Goal: Information Seeking & Learning: Find specific page/section

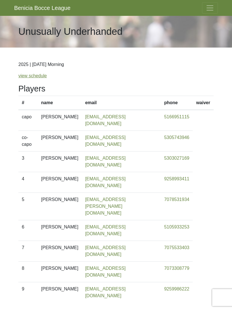
click at [210, 11] on span "Toggle navigation" at bounding box center [210, 8] width 9 height 9
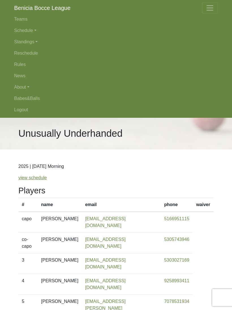
click at [29, 29] on link "Schedule" at bounding box center [116, 30] width 204 height 11
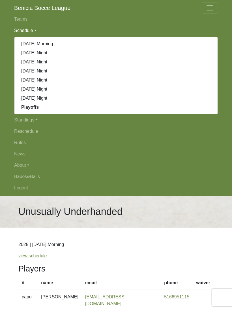
click at [52, 81] on link "[DATE] Night" at bounding box center [116, 80] width 204 height 9
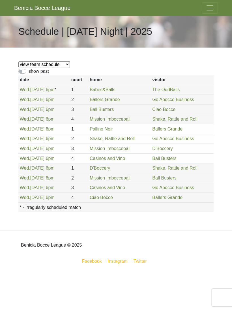
click at [108, 100] on link "Ballers Grande" at bounding box center [105, 99] width 30 height 5
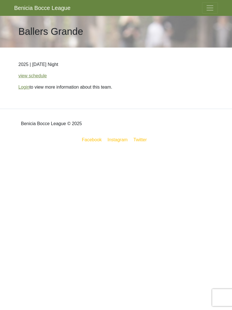
click at [208, 9] on span "Toggle navigation" at bounding box center [210, 8] width 9 height 9
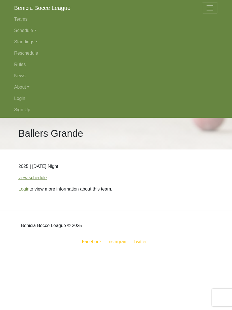
click at [18, 99] on link "Login" at bounding box center [116, 98] width 204 height 11
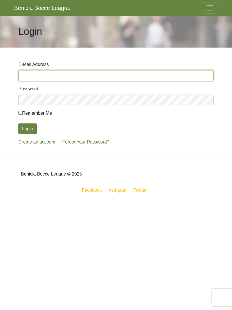
type input "[EMAIL_ADDRESS][DOMAIN_NAME]"
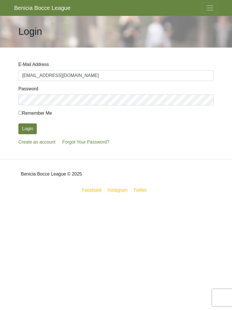
click at [27, 129] on button "Login" at bounding box center [27, 129] width 18 height 11
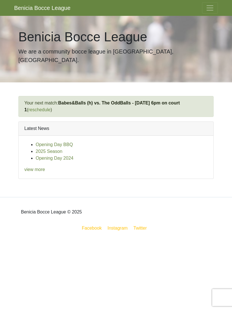
click at [210, 7] on span "Toggle navigation" at bounding box center [210, 8] width 9 height 9
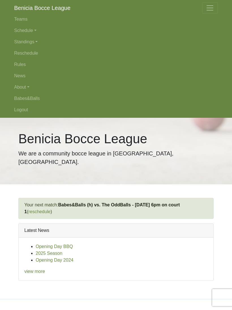
click at [22, 17] on link "Teams" at bounding box center [116, 19] width 204 height 11
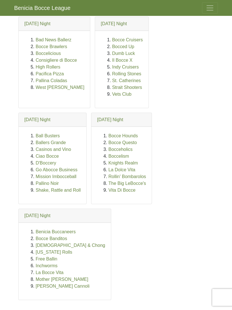
scroll to position [141, 0]
click at [60, 143] on link "Ballers Grande" at bounding box center [51, 142] width 30 height 5
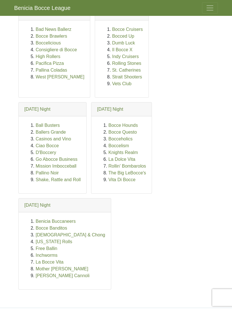
click at [71, 159] on link "Go Abocce Business" at bounding box center [57, 159] width 42 height 5
click at [52, 152] on link "D'Boccery" at bounding box center [46, 152] width 20 height 5
click at [69, 165] on link "Mission Imbocceball" at bounding box center [56, 166] width 41 height 5
click at [72, 179] on link "Shake, Rattle and Roll" at bounding box center [58, 179] width 45 height 5
click at [49, 141] on link "Casinos and Vino" at bounding box center [53, 139] width 35 height 5
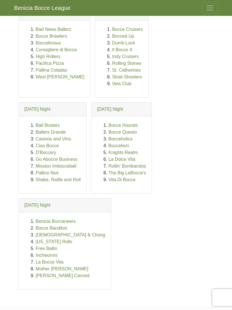
click at [53, 144] on link "Ciao Bocce" at bounding box center [47, 145] width 23 height 5
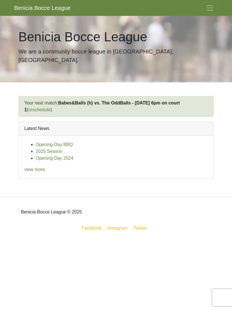
click at [212, 6] on span "Toggle navigation" at bounding box center [210, 8] width 9 height 9
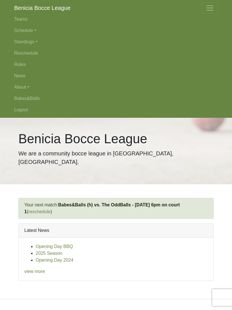
click at [32, 29] on link "Schedule" at bounding box center [116, 30] width 204 height 11
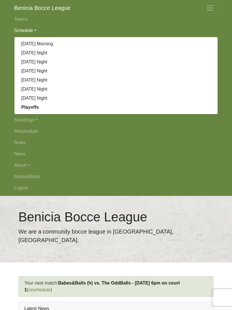
click at [58, 79] on link "[DATE] Night" at bounding box center [116, 80] width 204 height 9
